Goal: Answer question/provide support

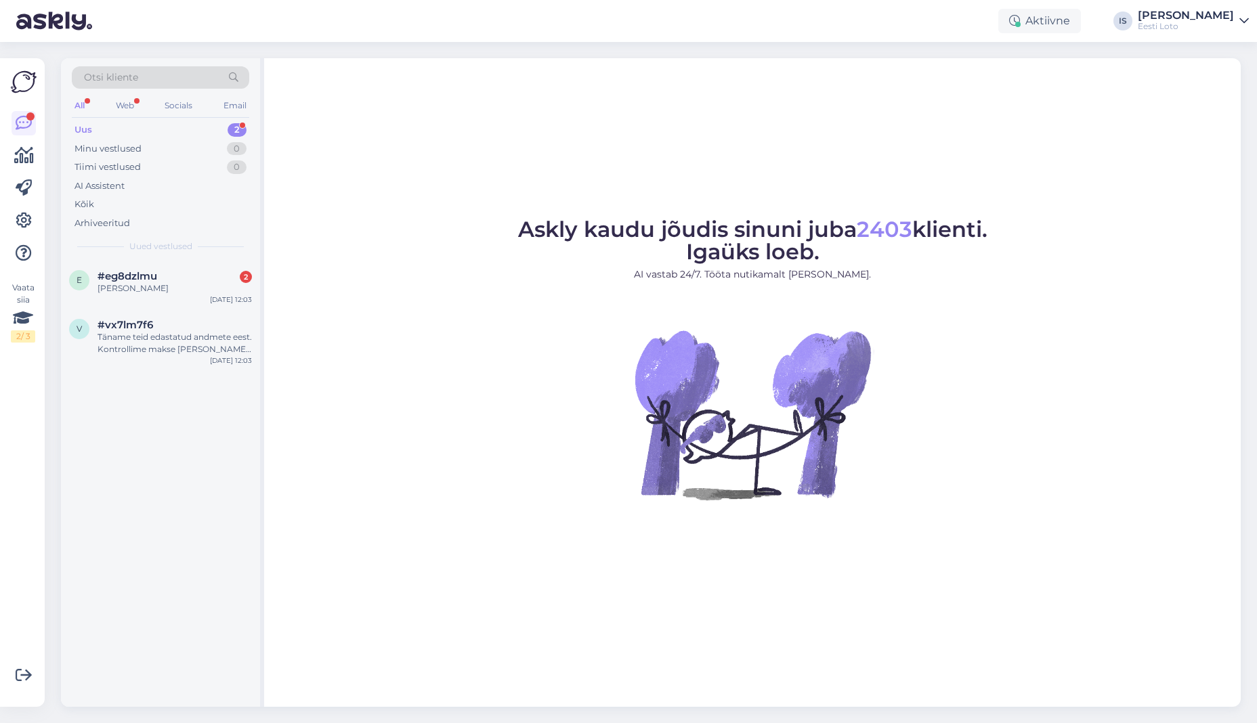
click at [116, 119] on div "Otsi kliente All Web Socials Email Uus 2 Minu vestlused 0 Tiimi vestlused 0 AI …" at bounding box center [160, 159] width 199 height 202
click at [98, 127] on div "Uus 2" at bounding box center [160, 130] width 177 height 19
click at [129, 284] on div "[PERSON_NAME]" at bounding box center [175, 288] width 154 height 12
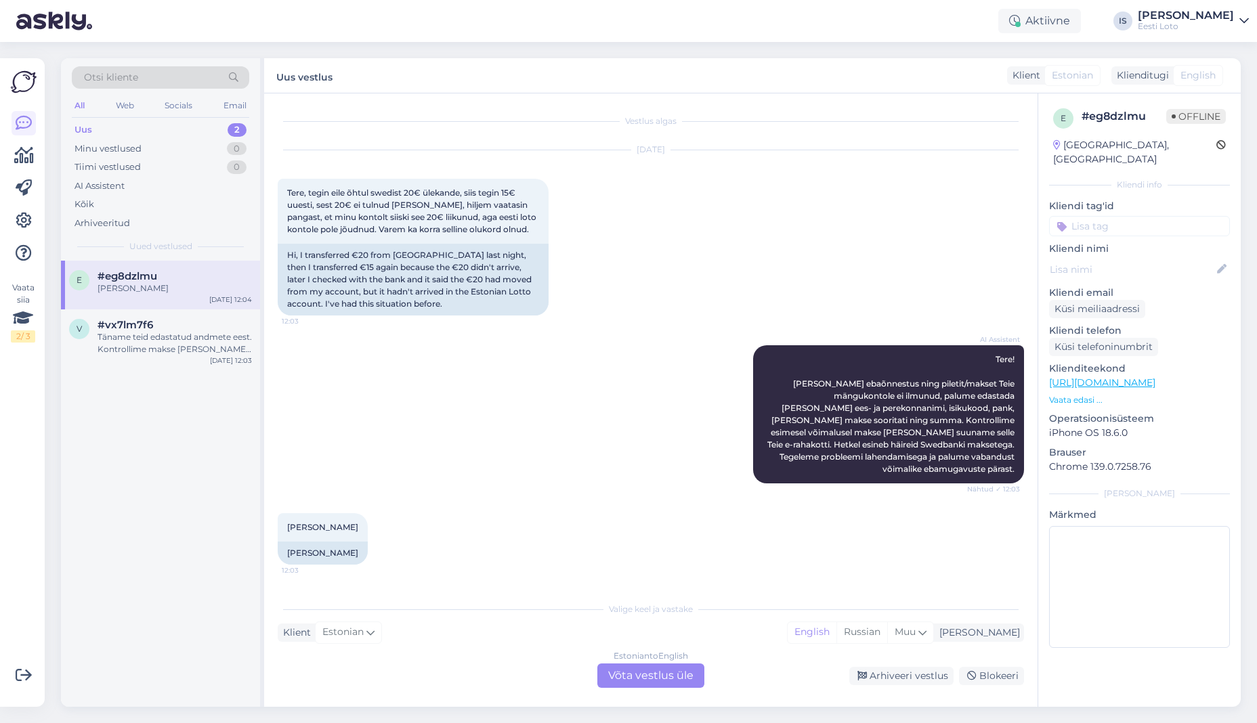
scroll to position [217, 0]
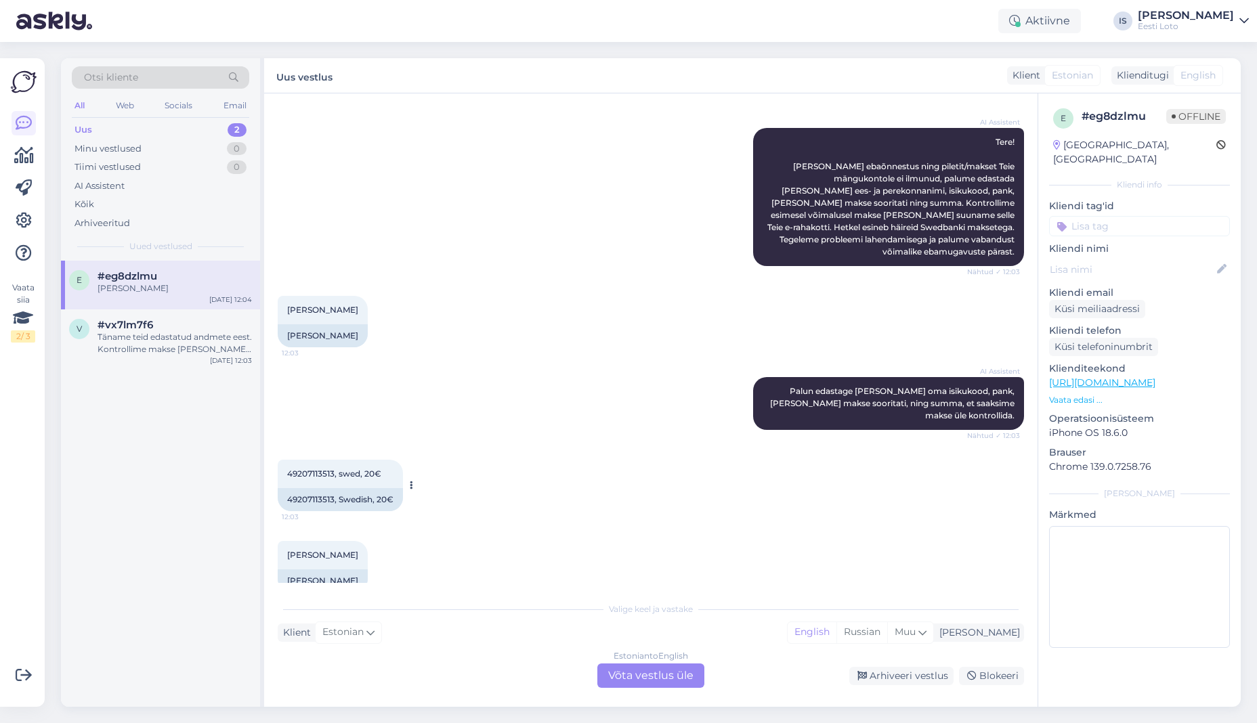
click at [295, 469] on span "49207113513, swed, 20€" at bounding box center [334, 474] width 94 height 10
copy span "49207113513"
click at [1148, 216] on input at bounding box center [1139, 226] width 181 height 20
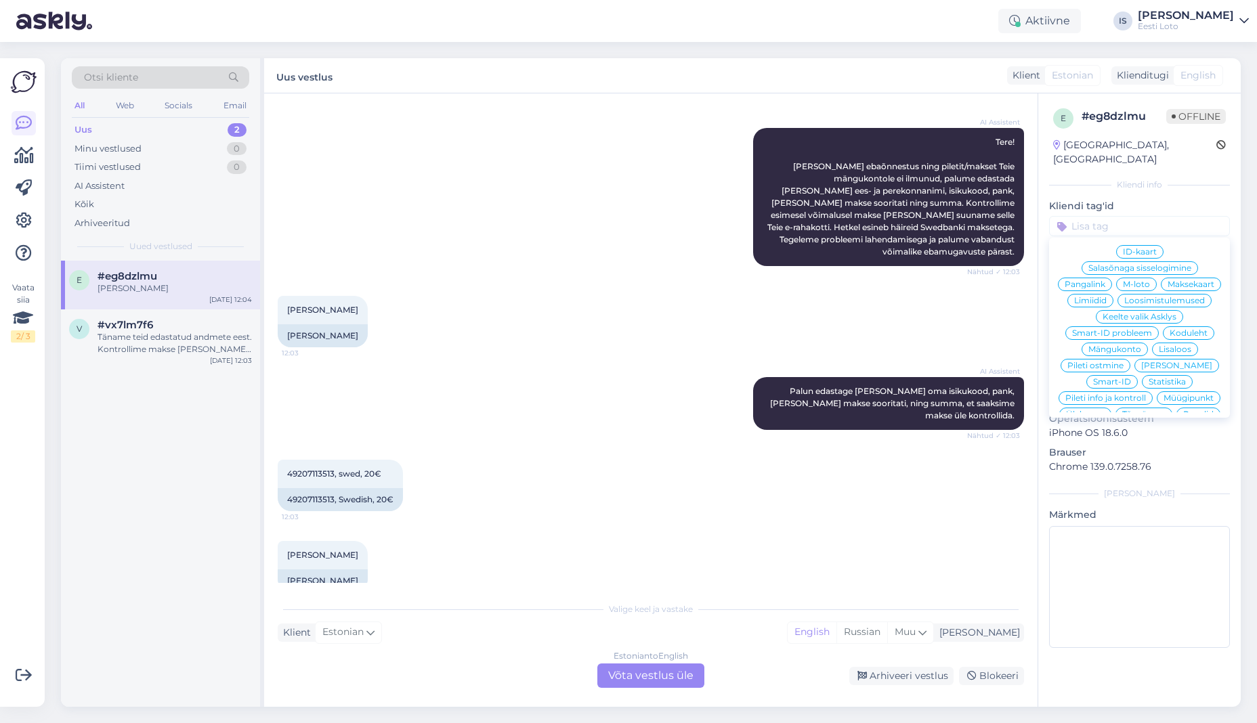
scroll to position [291, 0]
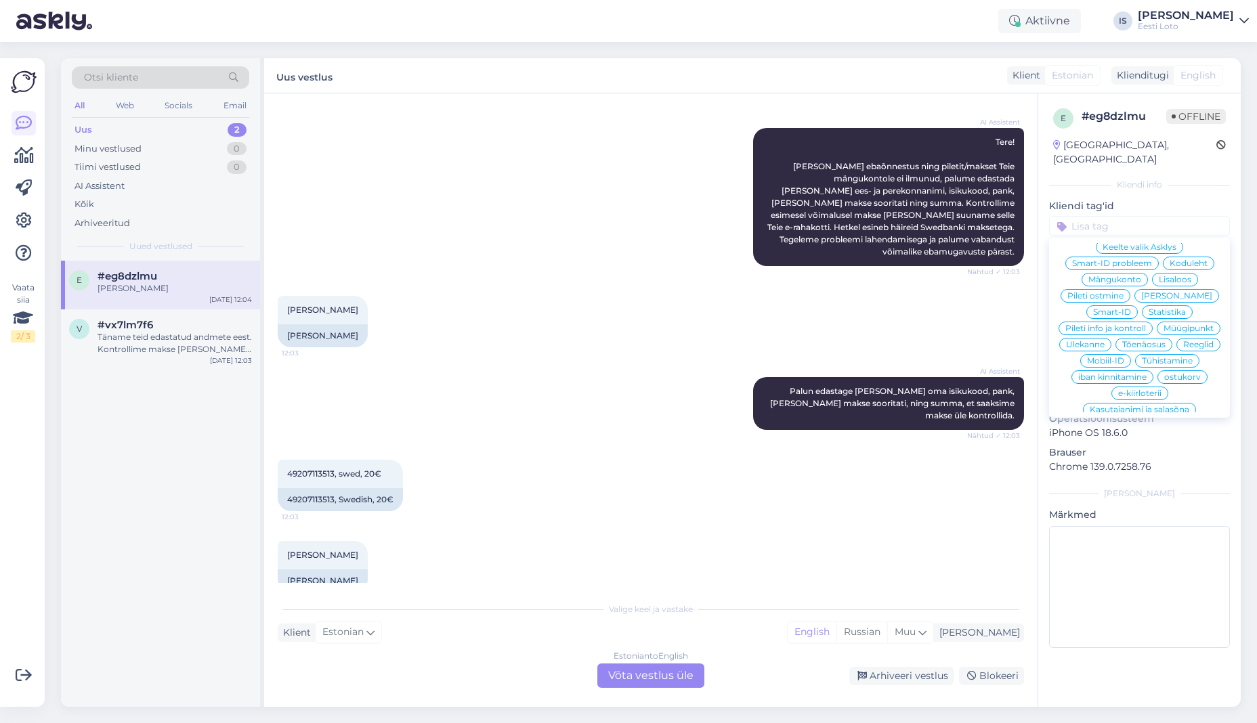
click at [1134, 422] on span "E-rahakott" at bounding box center [1139, 426] width 44 height 8
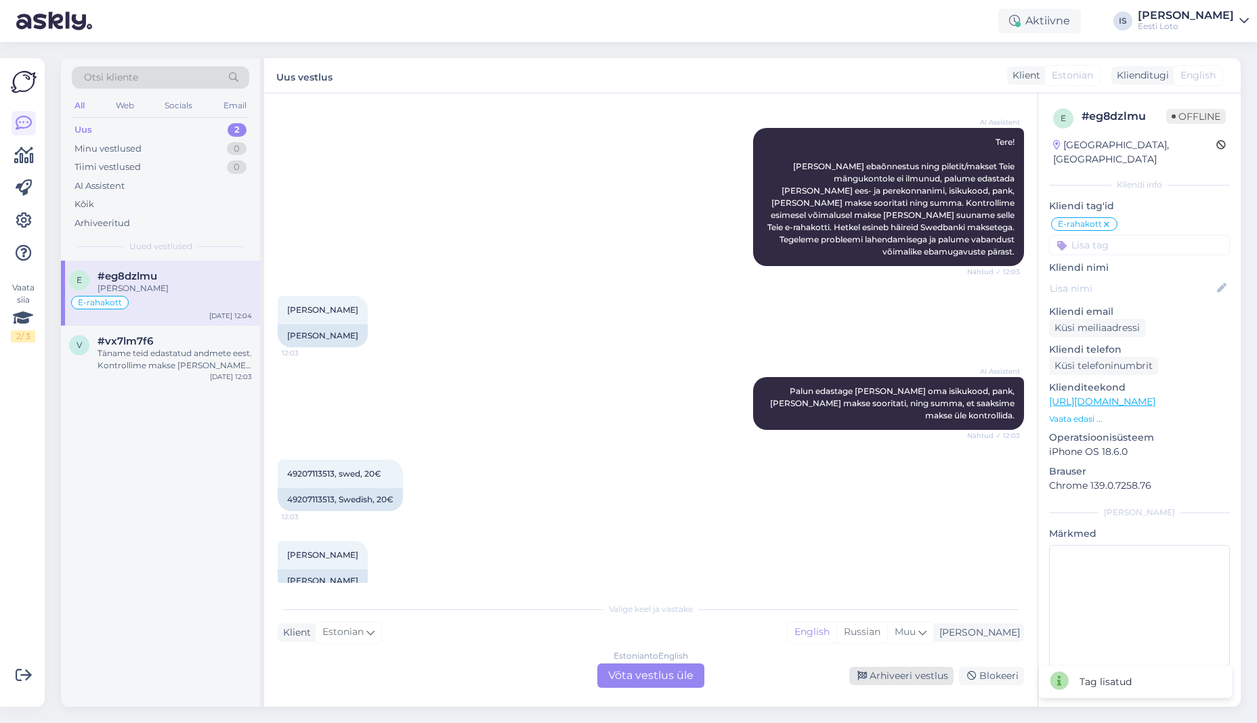
click at [922, 676] on div "Arhiveeri vestlus" at bounding box center [901, 676] width 104 height 18
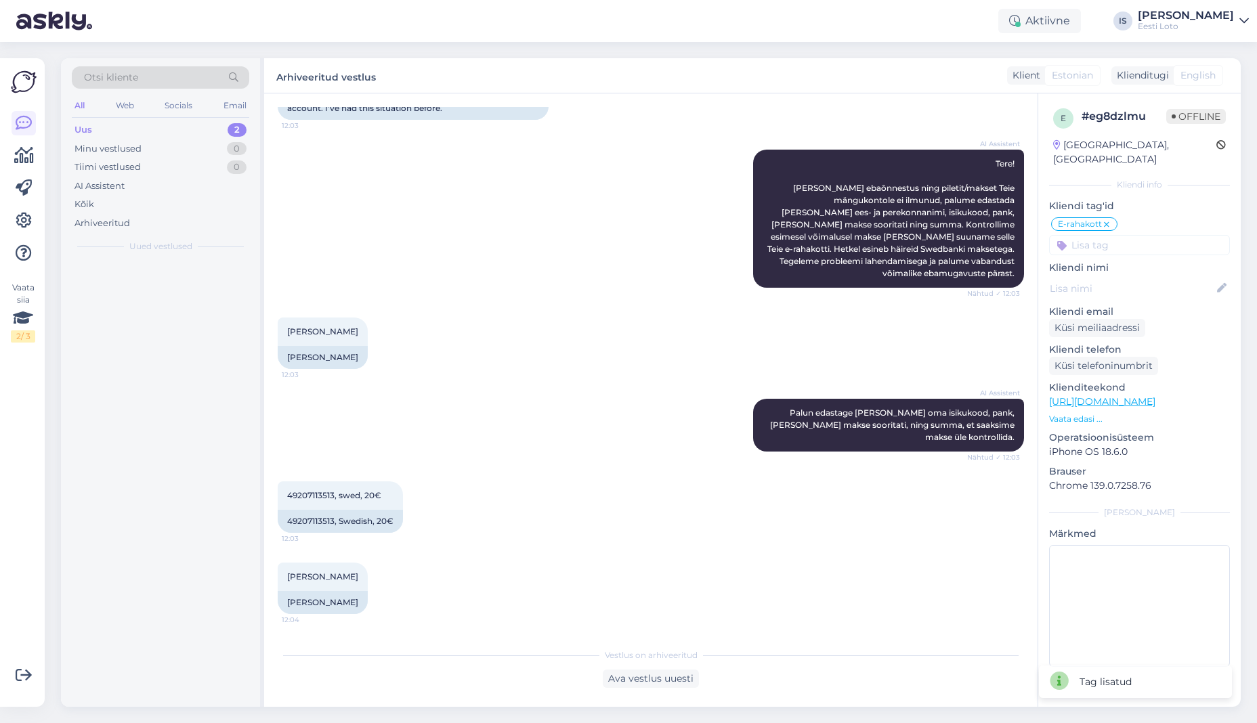
scroll to position [171, 0]
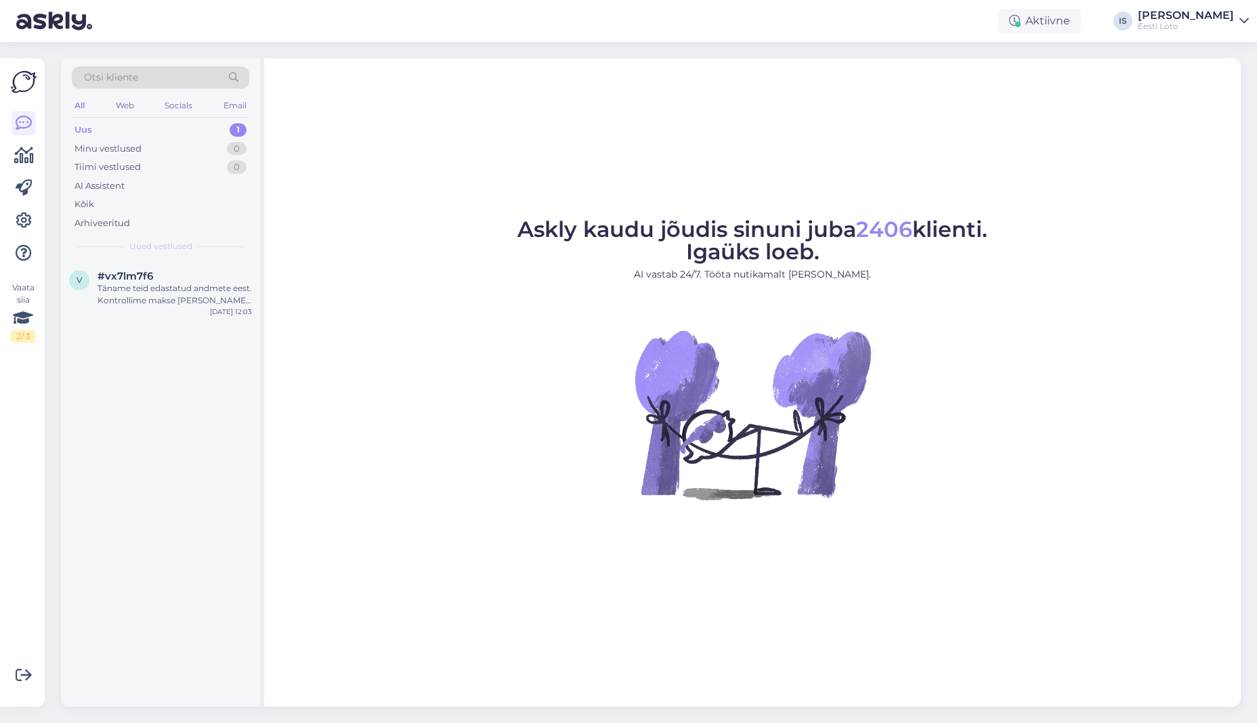
click at [115, 129] on div "Uus 1" at bounding box center [160, 130] width 177 height 19
click at [81, 131] on div "Uus" at bounding box center [83, 130] width 18 height 14
click at [154, 296] on div "Täname teid edastatud andmete eest. Kontrollime makse [PERSON_NAME] võtame teie…" at bounding box center [175, 294] width 154 height 24
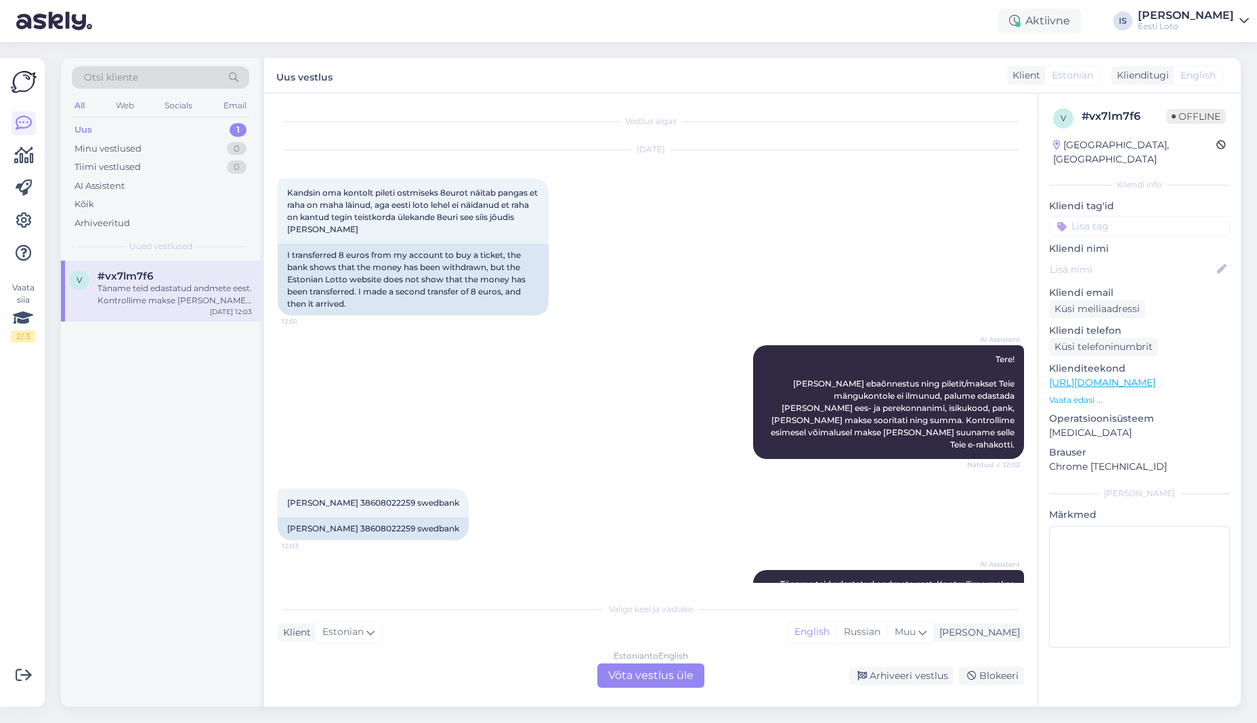
scroll to position [30, 0]
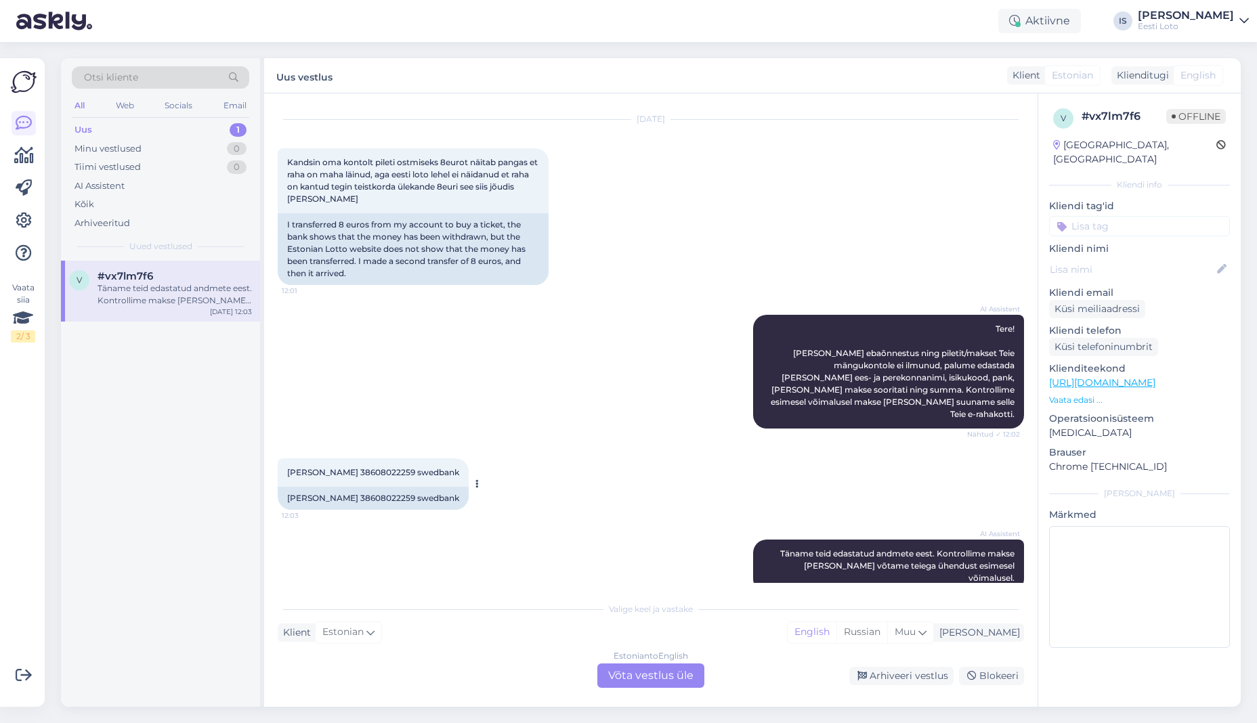
click at [365, 467] on span "Gert Kriisa 38608022259 swedbank" at bounding box center [373, 472] width 172 height 10
copy span "38608022259"
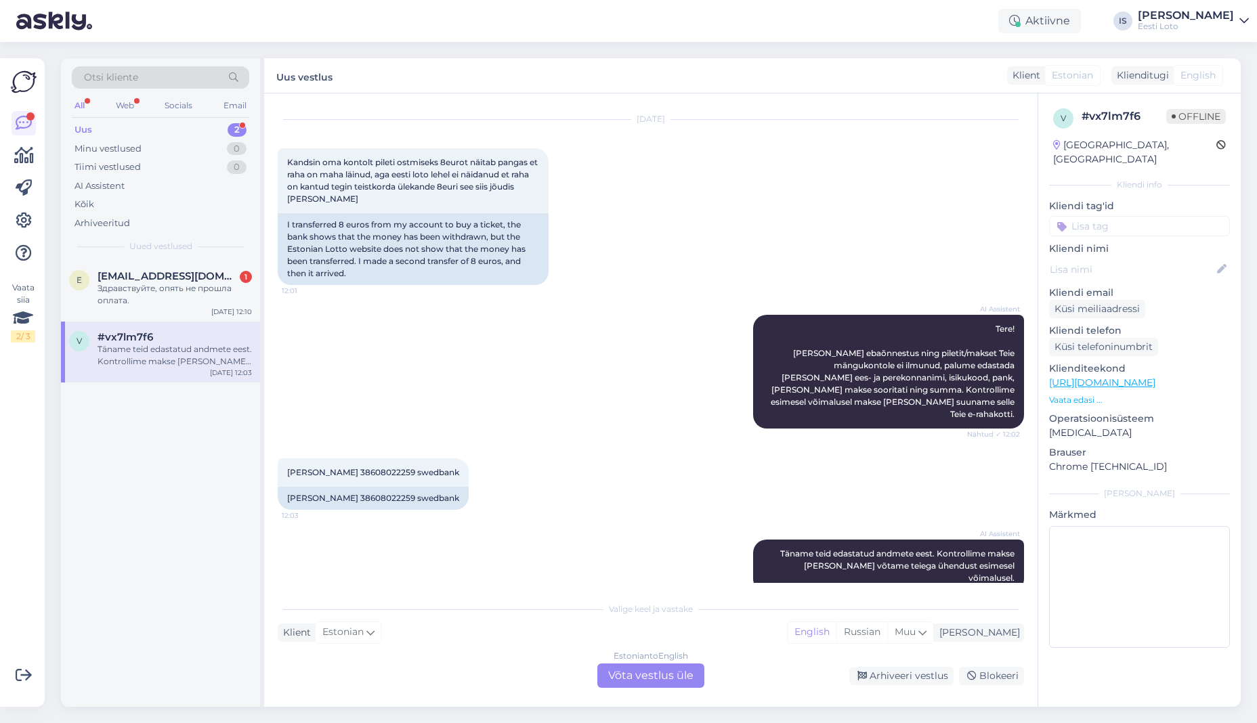
click at [1133, 216] on input at bounding box center [1139, 226] width 181 height 20
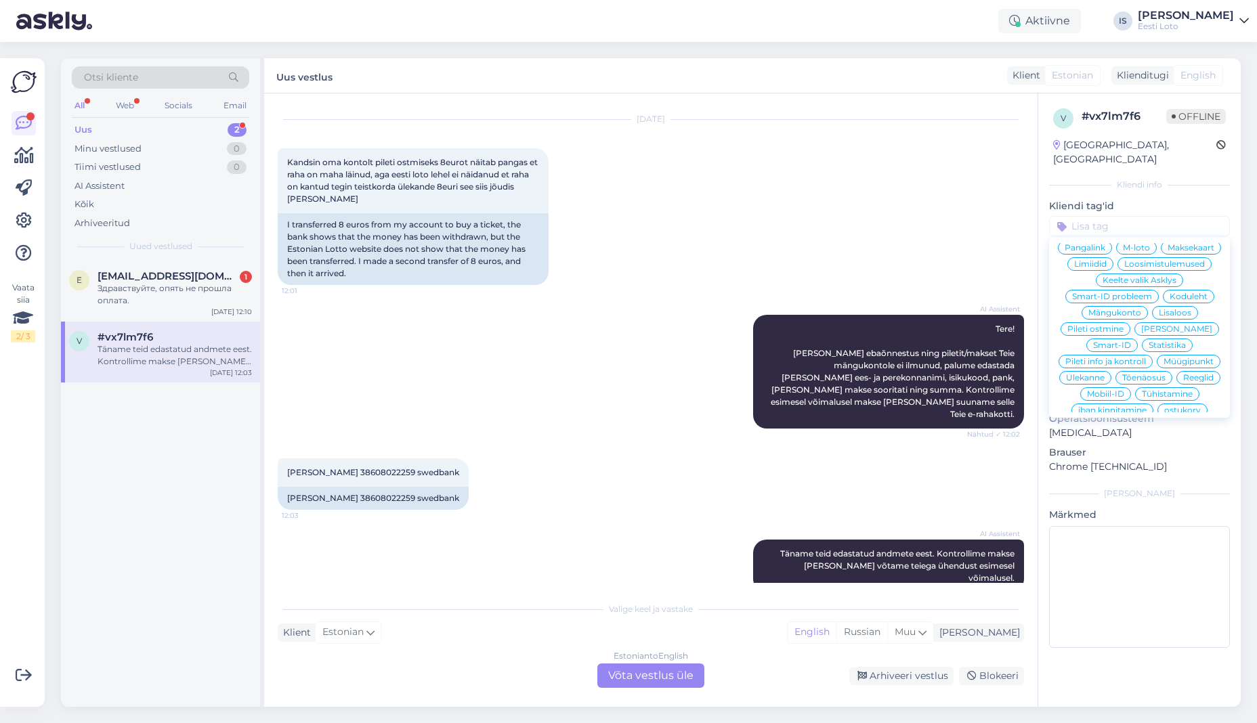
scroll to position [291, 0]
click at [1136, 422] on span "E-rahakott" at bounding box center [1139, 426] width 44 height 8
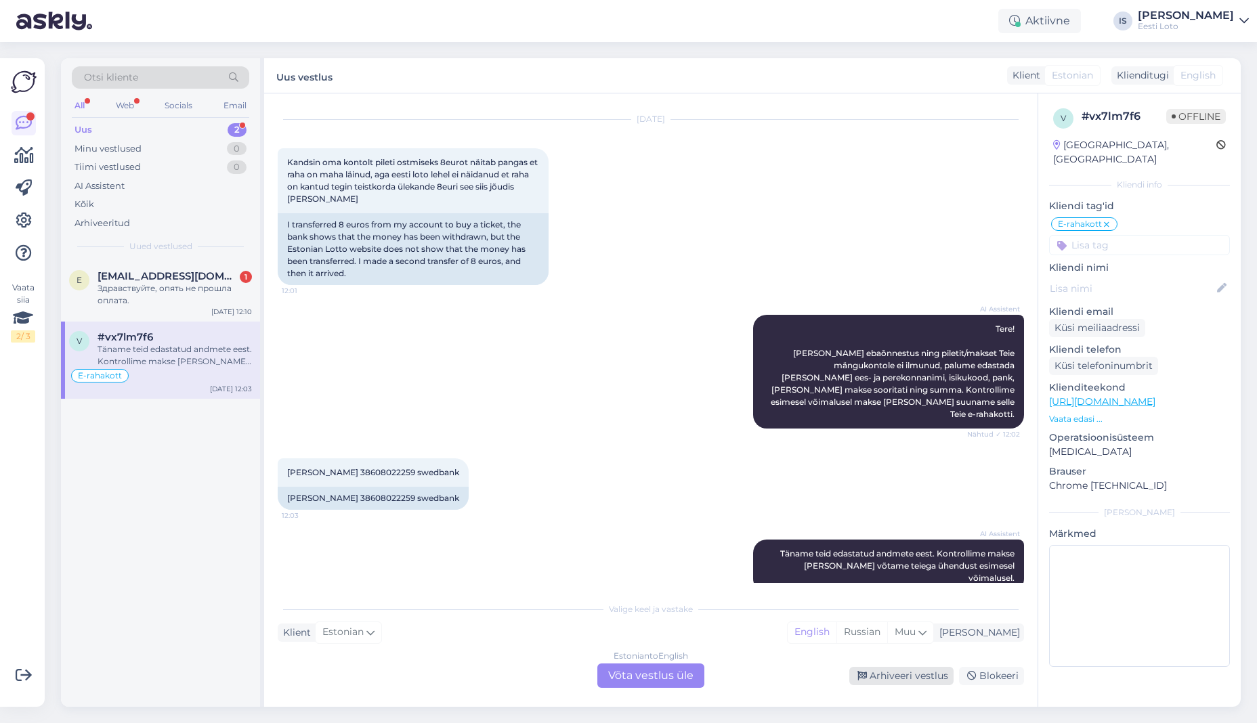
click at [923, 678] on div "Arhiveeri vestlus" at bounding box center [901, 676] width 104 height 18
